Goal: Book appointment/travel/reservation

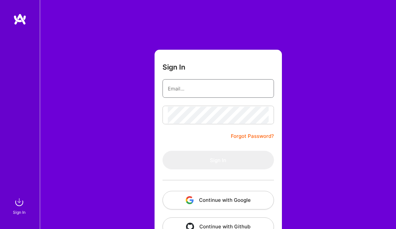
type input "alokve@gmail.com"
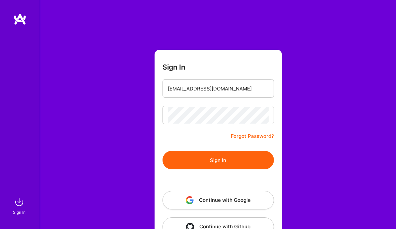
click at [209, 163] on button "Sign In" at bounding box center [218, 160] width 111 height 19
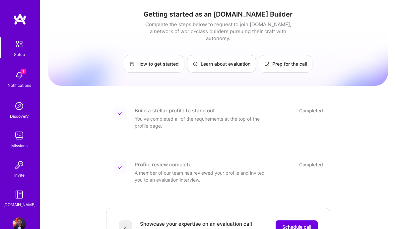
scroll to position [39, 0]
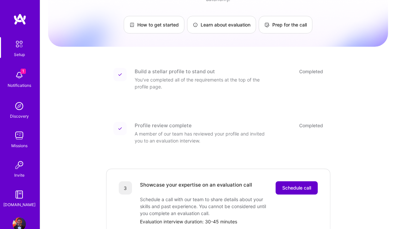
click at [289, 185] on span "Schedule call" at bounding box center [296, 188] width 29 height 7
click at [283, 185] on span "Schedule call" at bounding box center [296, 188] width 29 height 7
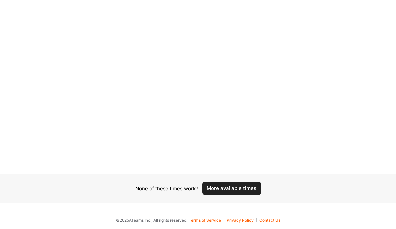
scroll to position [74, 0]
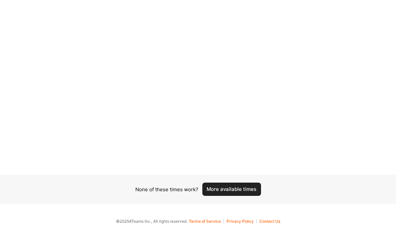
click at [233, 186] on button "More available times" at bounding box center [231, 189] width 59 height 13
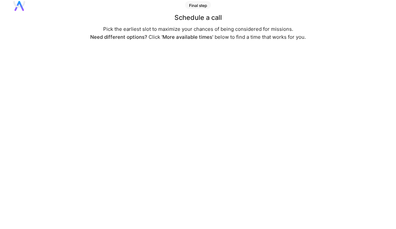
scroll to position [14, 0]
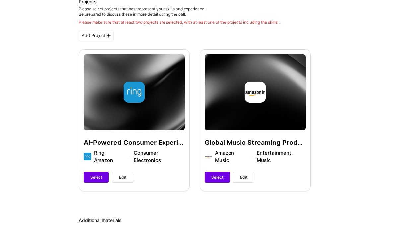
scroll to position [32, 0]
